Goal: Task Accomplishment & Management: Manage account settings

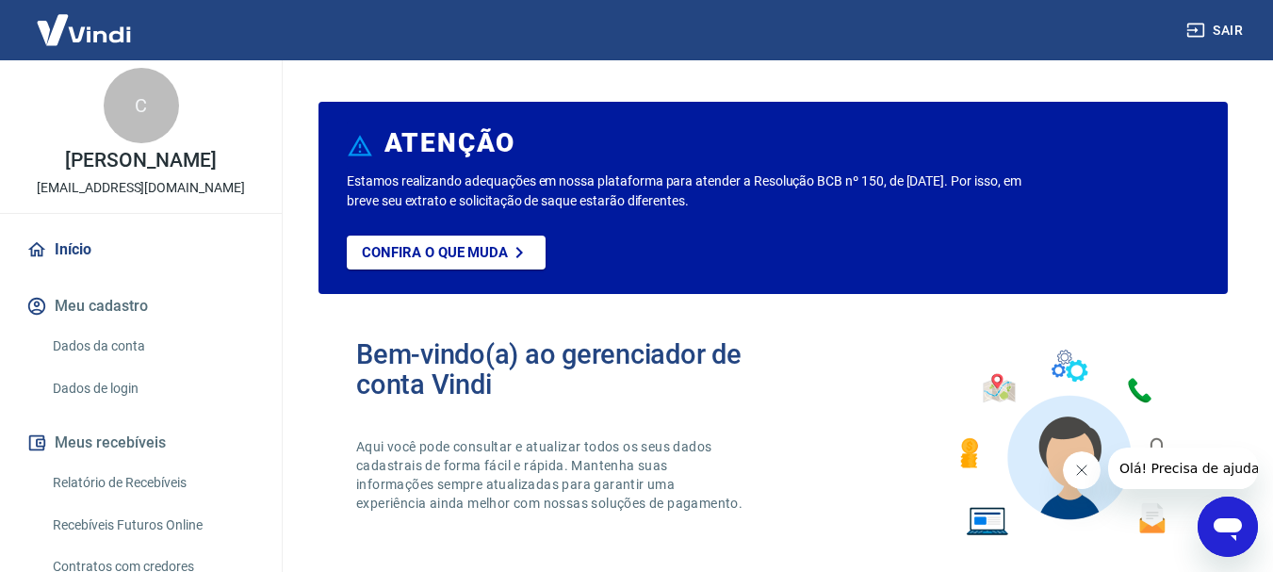
click at [74, 246] on link "Início" at bounding box center [141, 249] width 236 height 41
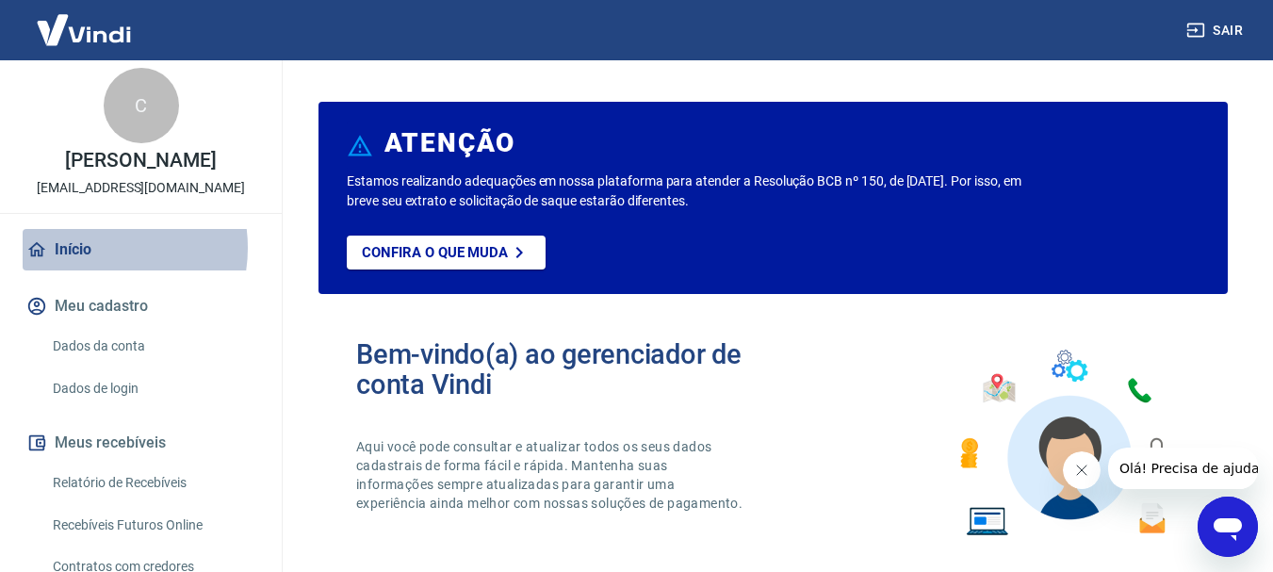
click at [92, 248] on link "Início" at bounding box center [141, 249] width 236 height 41
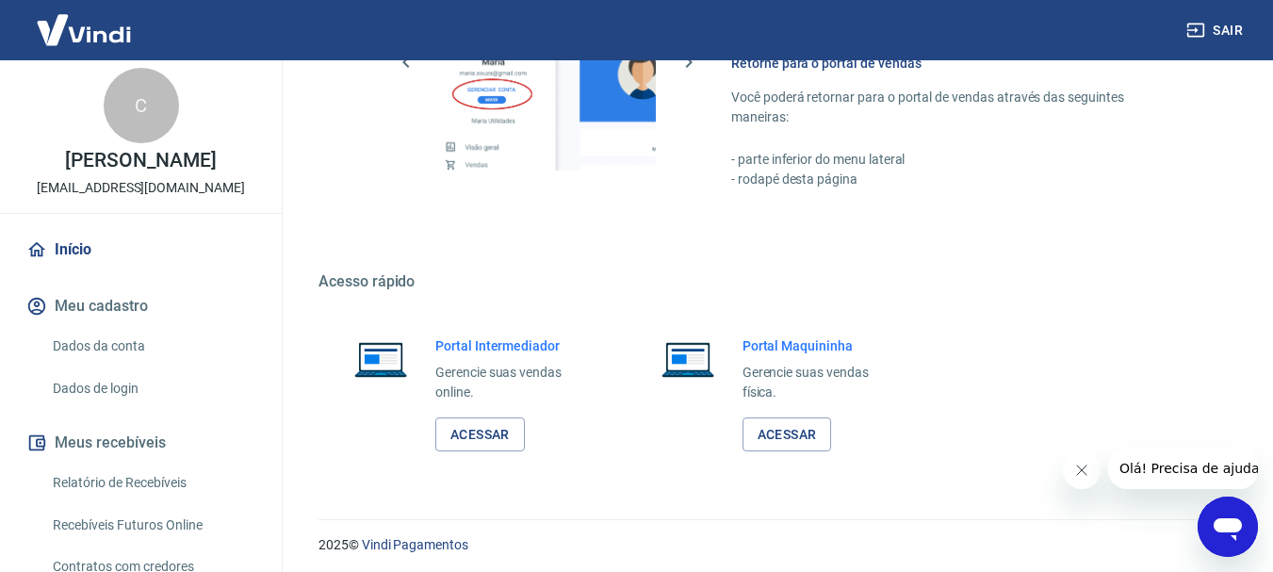
scroll to position [1169, 0]
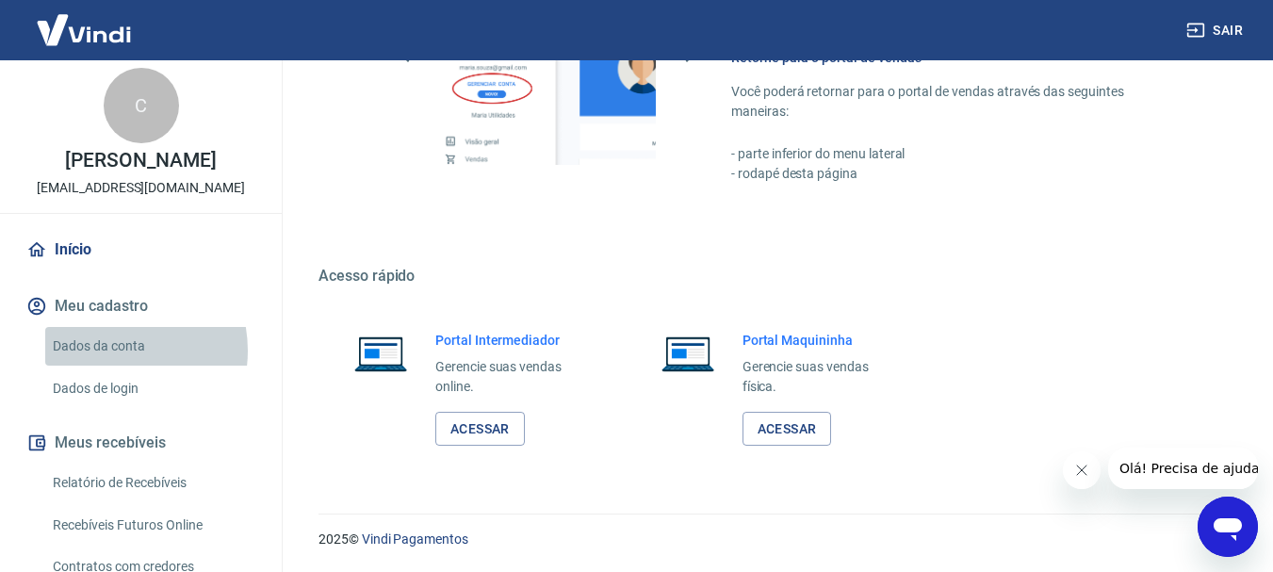
click at [108, 350] on link "Dados da conta" at bounding box center [152, 346] width 214 height 39
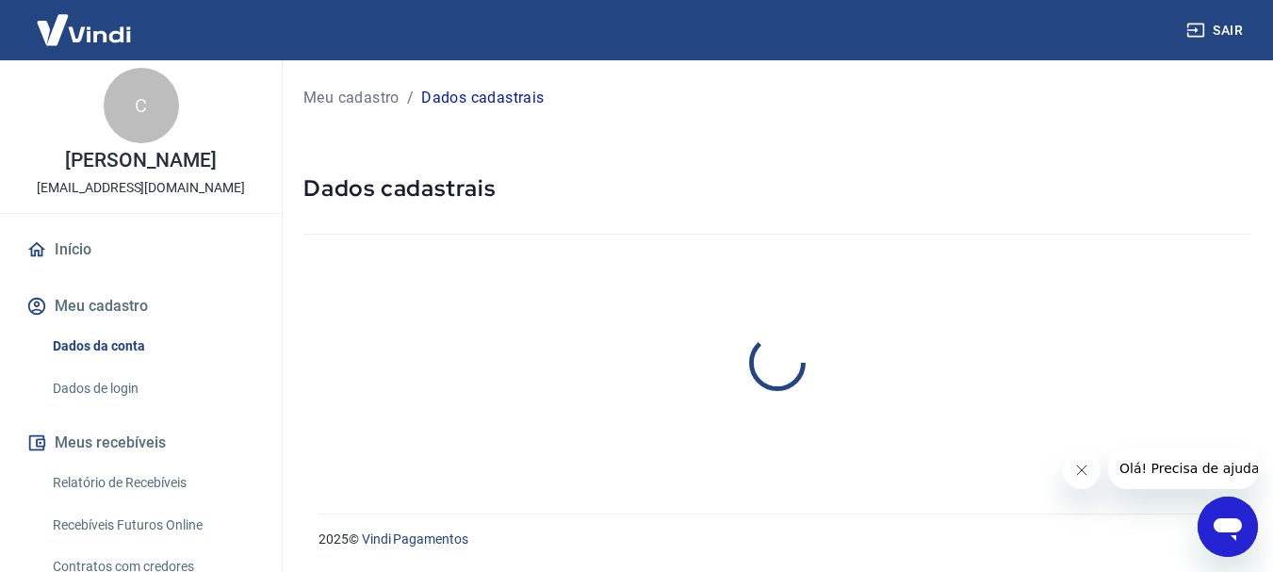
select select "SC"
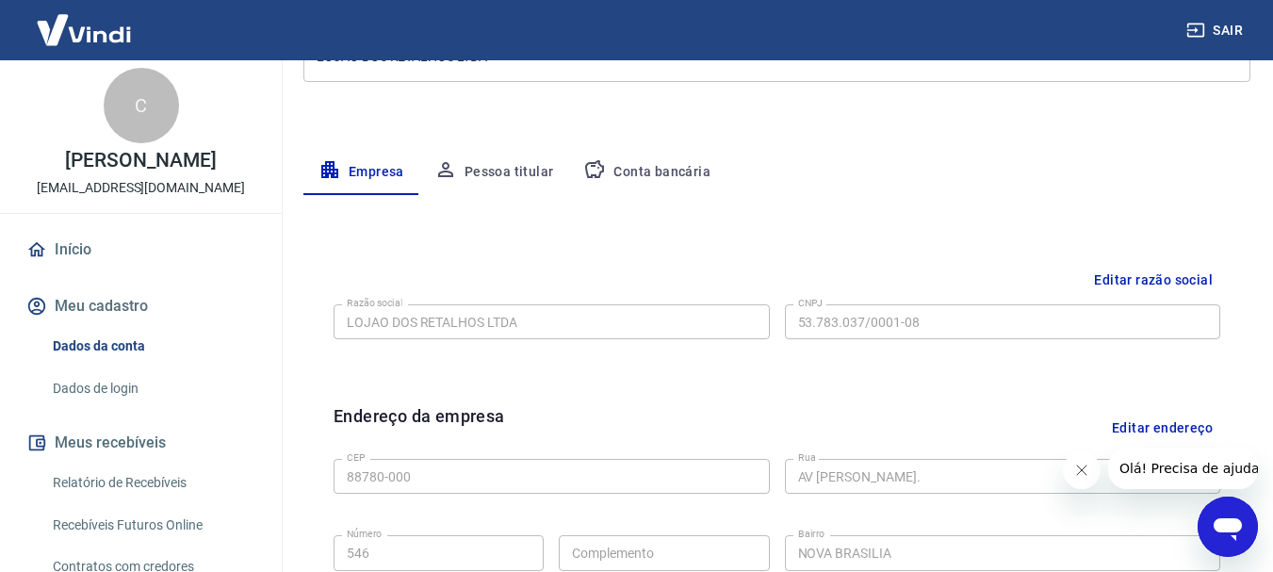
click at [684, 166] on button "Conta bancária" at bounding box center [646, 172] width 157 height 45
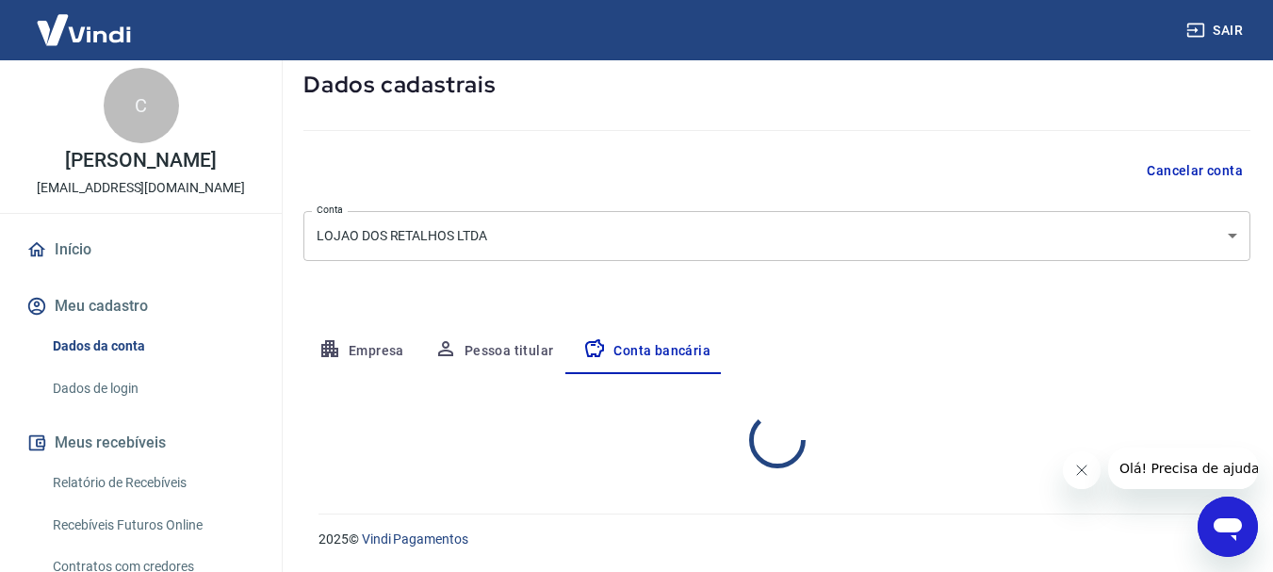
select select "1"
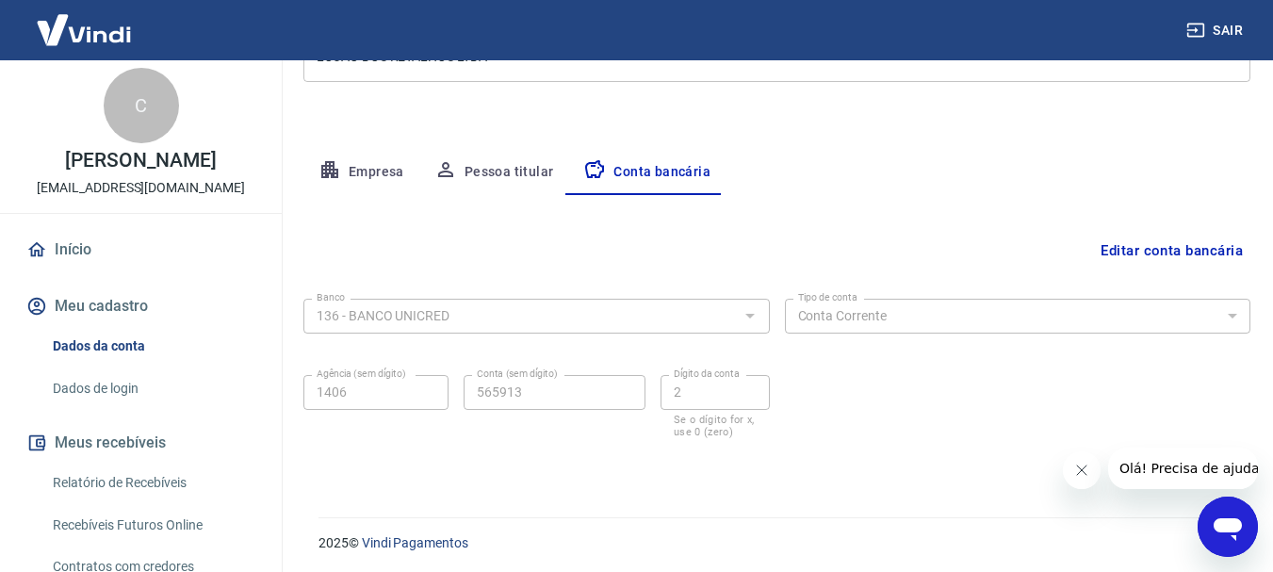
scroll to position [286, 0]
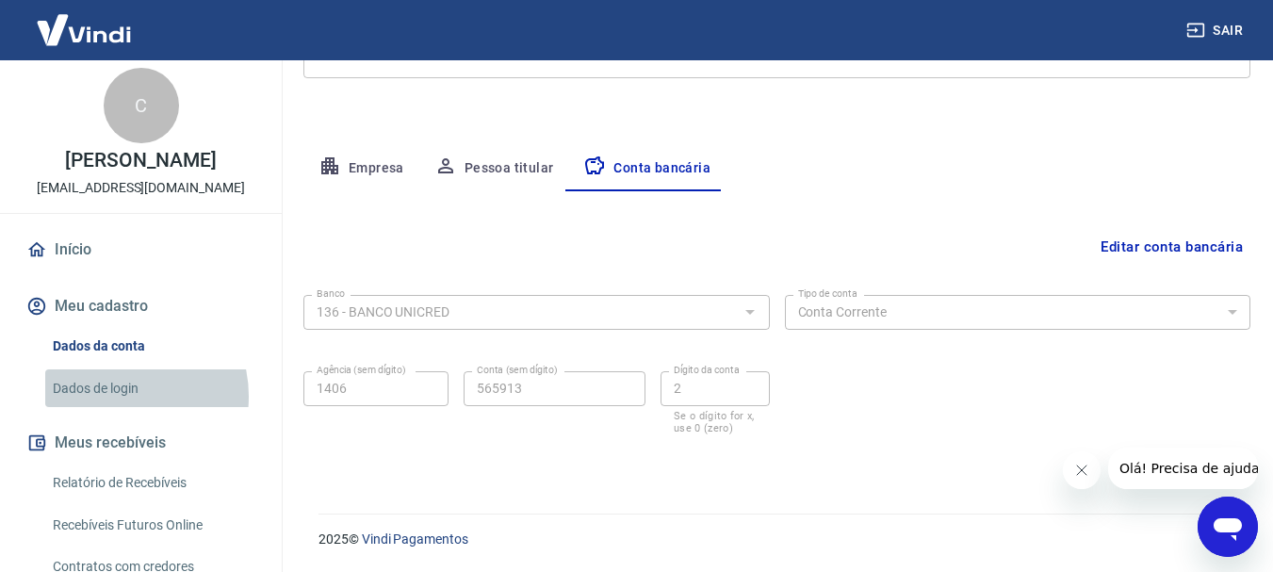
click at [121, 396] on link "Dados de login" at bounding box center [152, 388] width 214 height 39
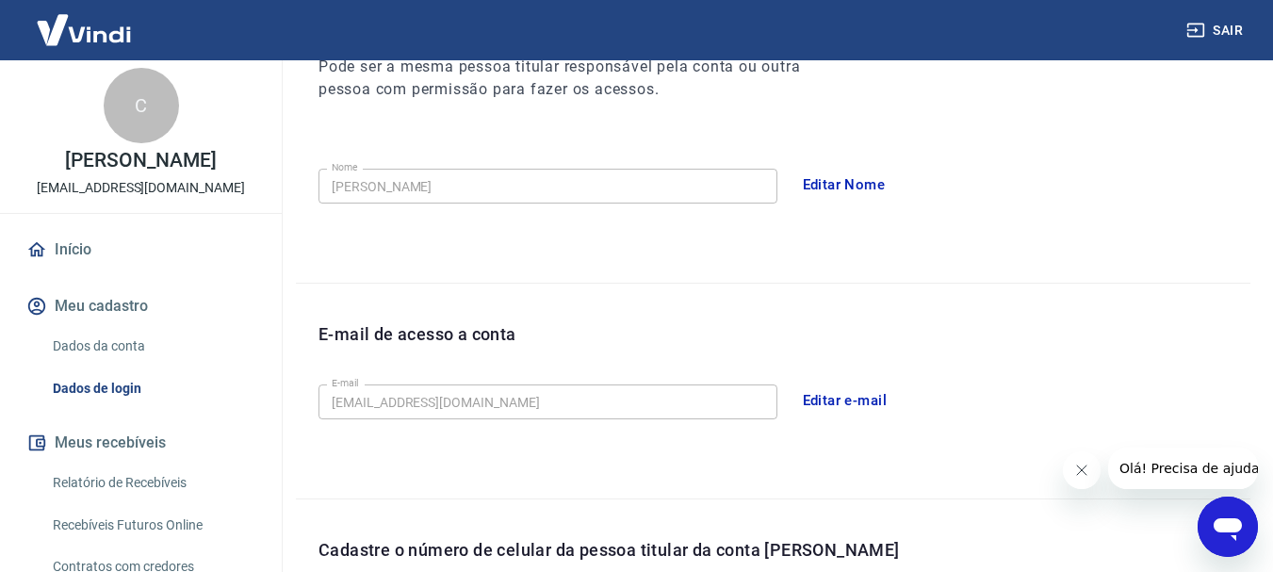
scroll to position [635, 0]
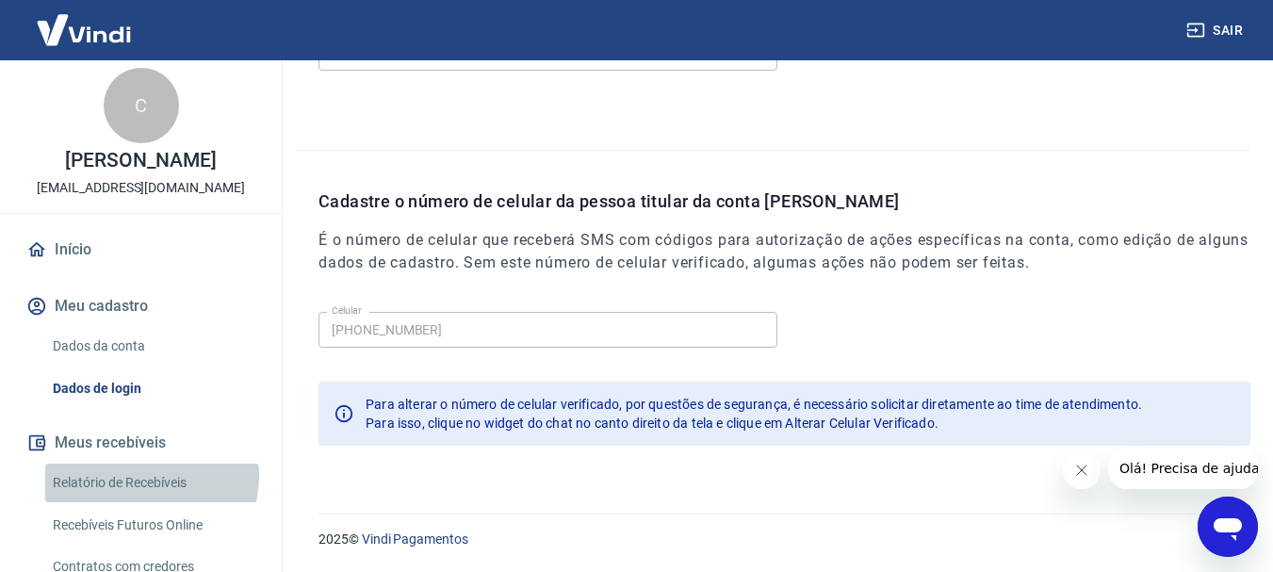
click at [150, 476] on link "Relatório de Recebíveis" at bounding box center [152, 482] width 214 height 39
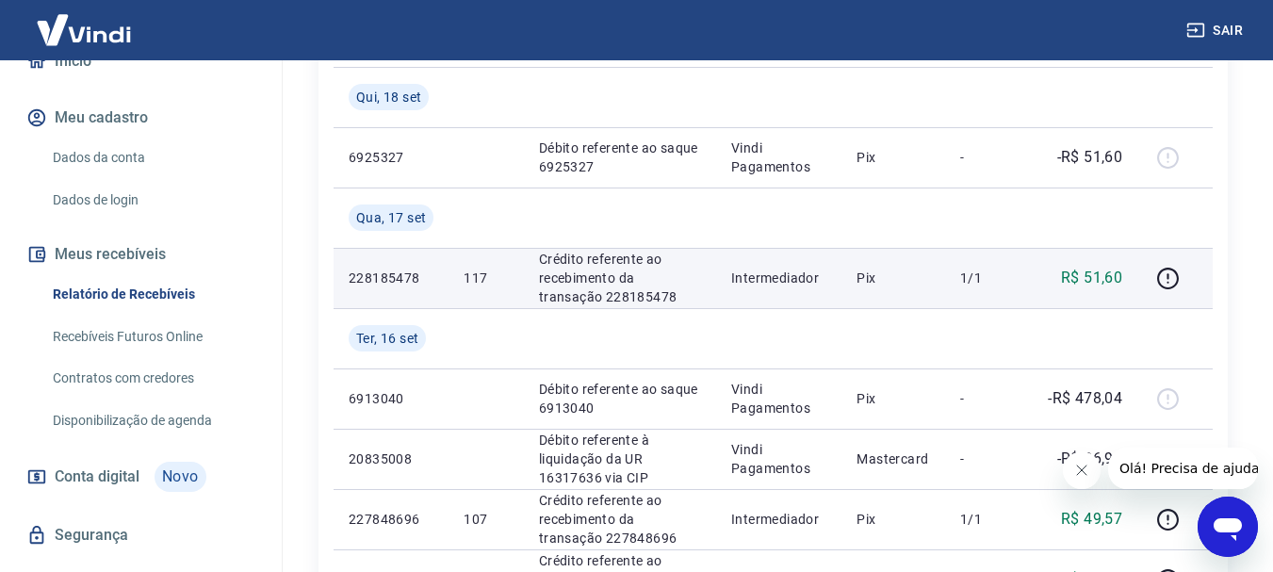
scroll to position [377, 0]
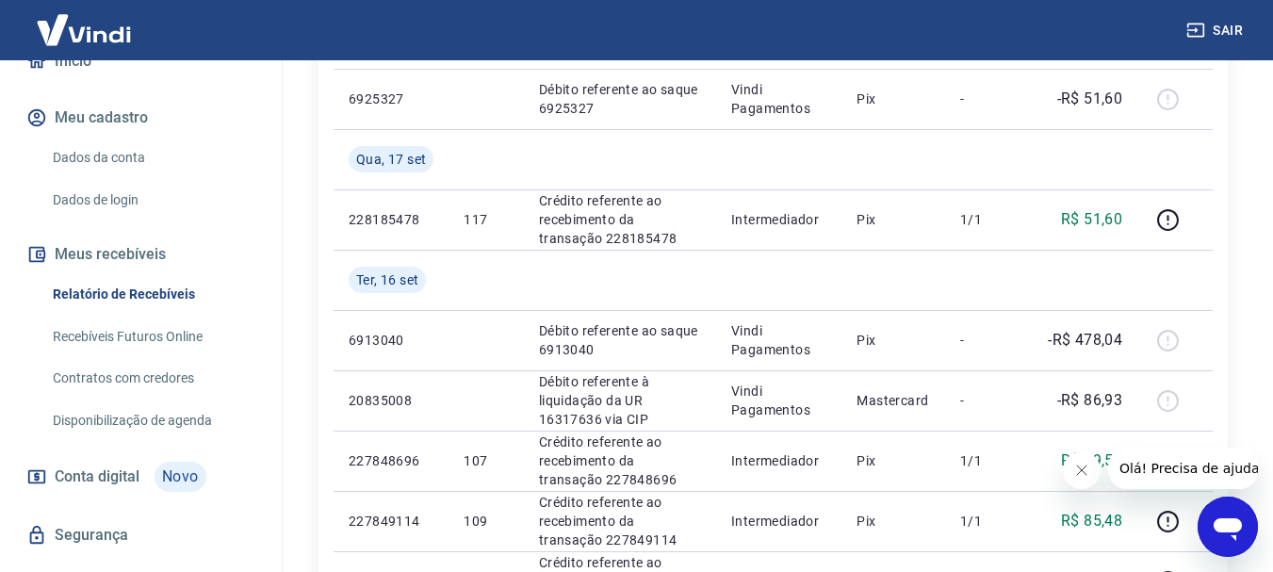
click at [1084, 467] on icon "Fechar mensagem da empresa" at bounding box center [1080, 469] width 15 height 15
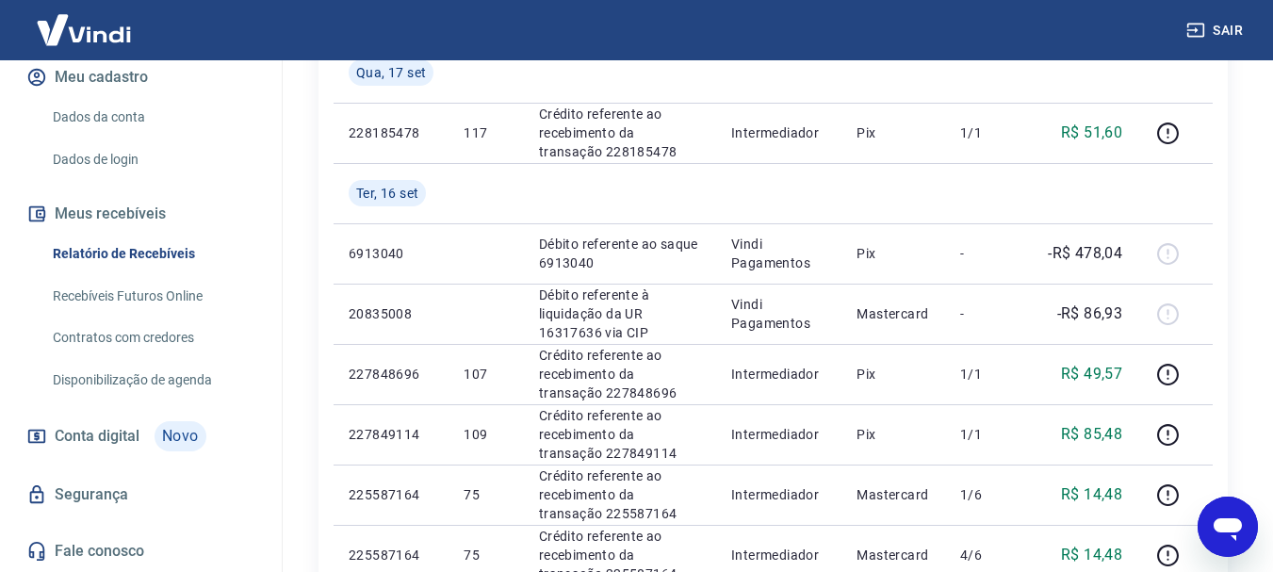
scroll to position [471, 0]
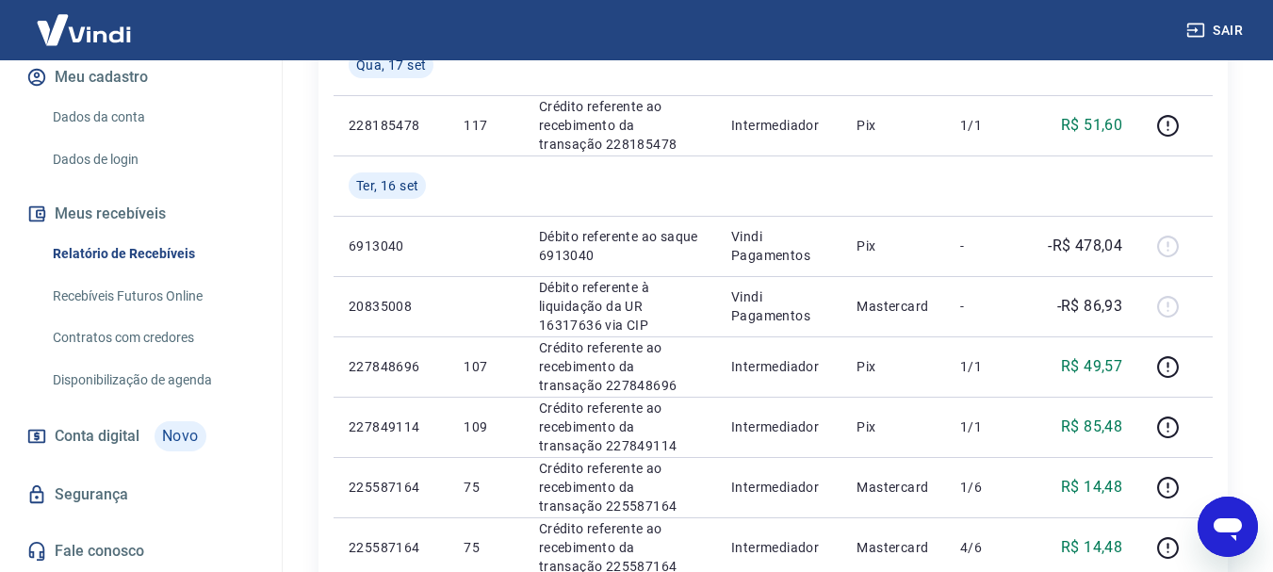
drag, startPoint x: 264, startPoint y: 498, endPoint x: 263, endPoint y: 471, distance: 27.3
click at [263, 471] on div "Início Meu cadastro Dados da conta Dados de login Meus recebíveis Relatório de …" at bounding box center [141, 286] width 282 height 572
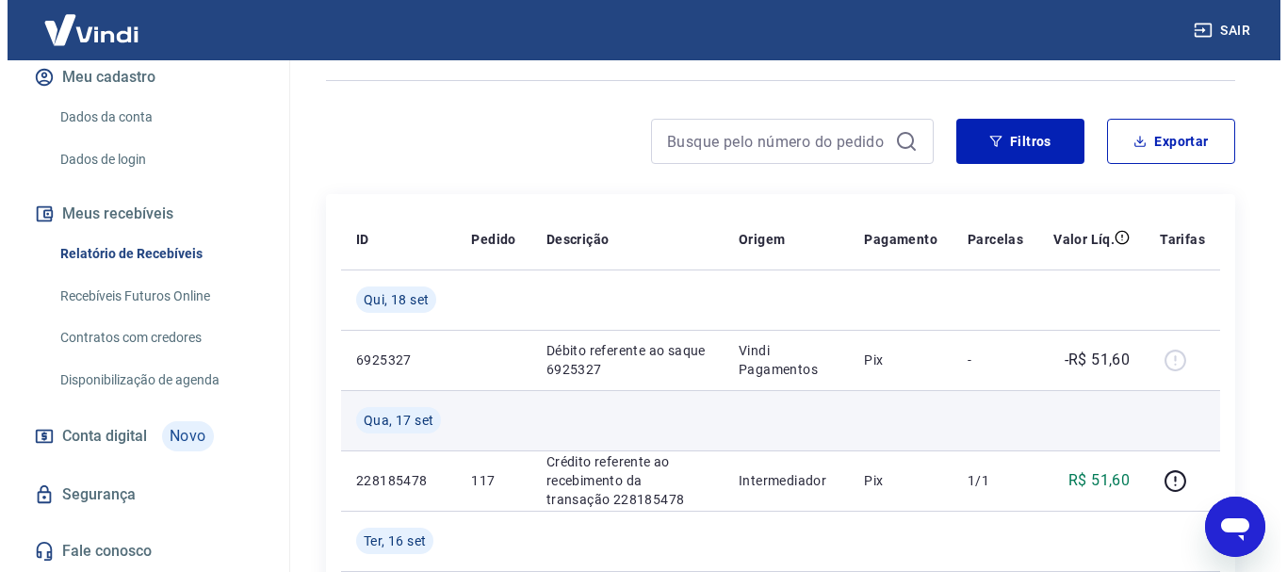
scroll to position [0, 0]
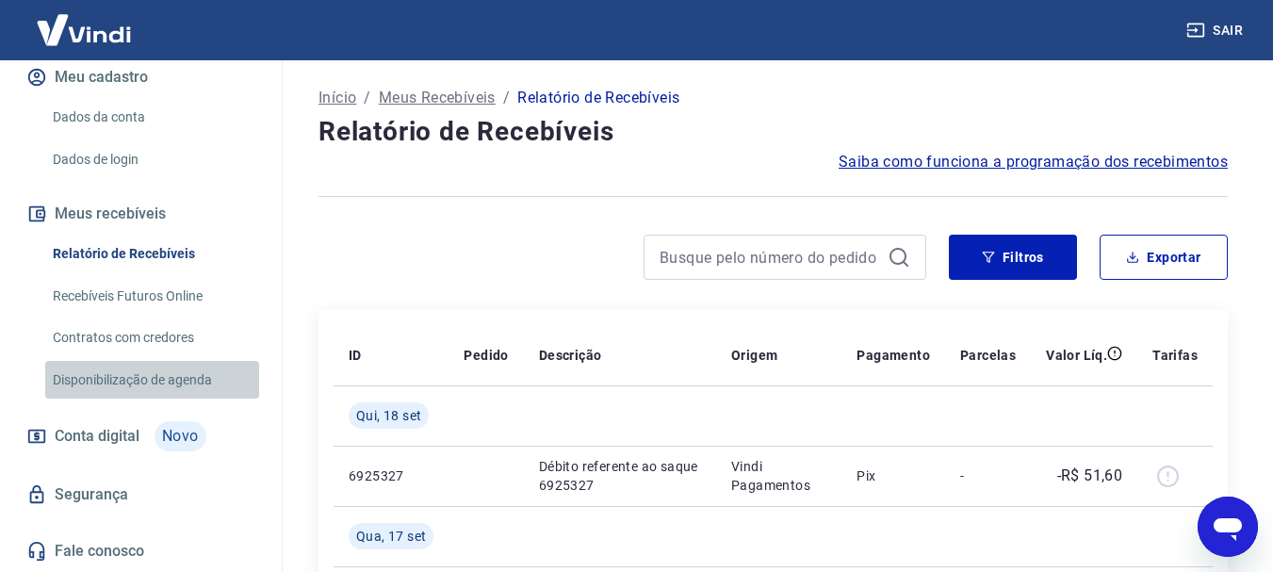
click at [192, 386] on link "Disponibilização de agenda" at bounding box center [152, 380] width 214 height 39
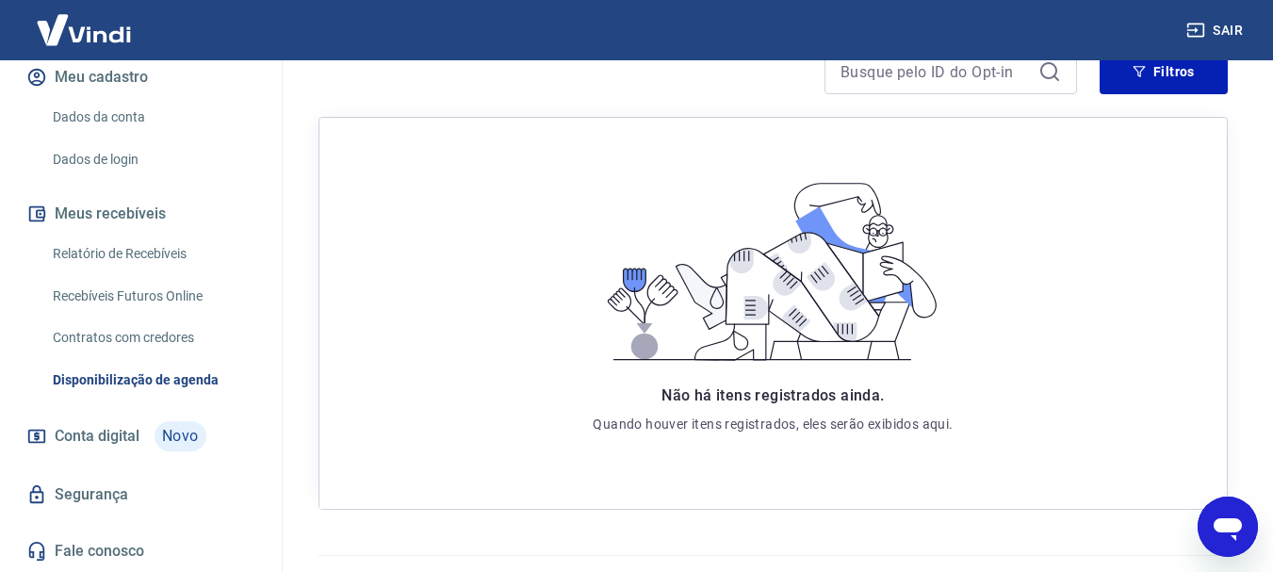
scroll to position [356, 0]
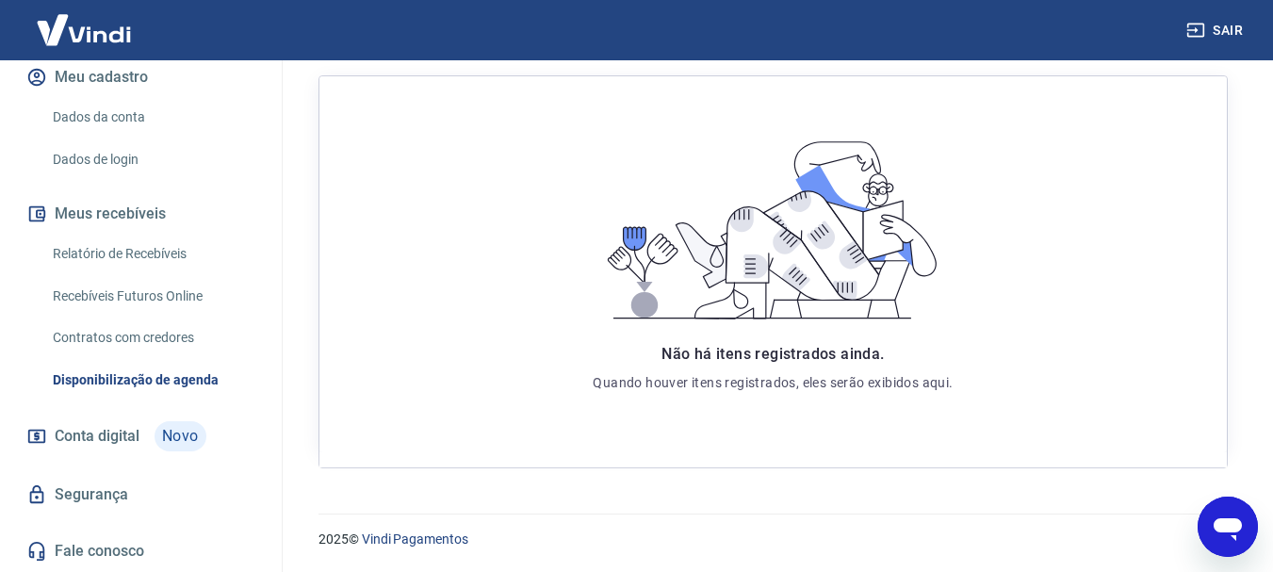
click at [122, 432] on span "Conta digital" at bounding box center [97, 436] width 85 height 26
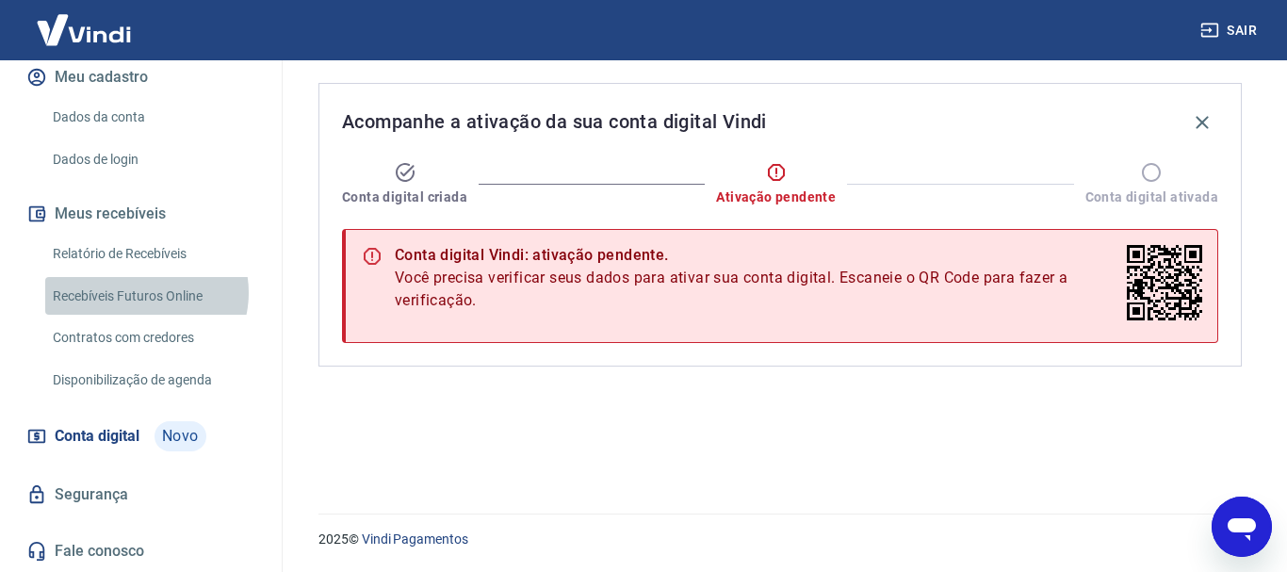
click at [141, 292] on link "Recebíveis Futuros Online" at bounding box center [152, 296] width 214 height 39
